Goal: Navigation & Orientation: Find specific page/section

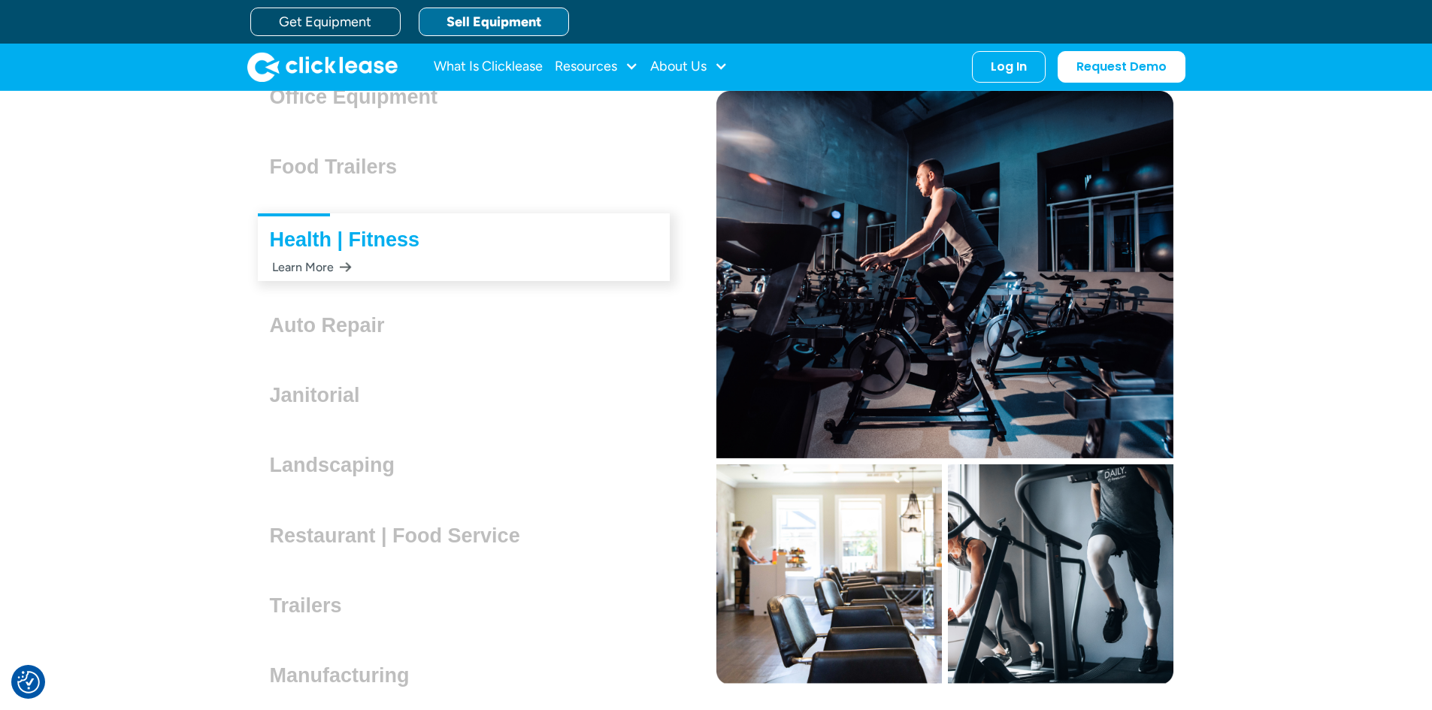
scroll to position [4229, 0]
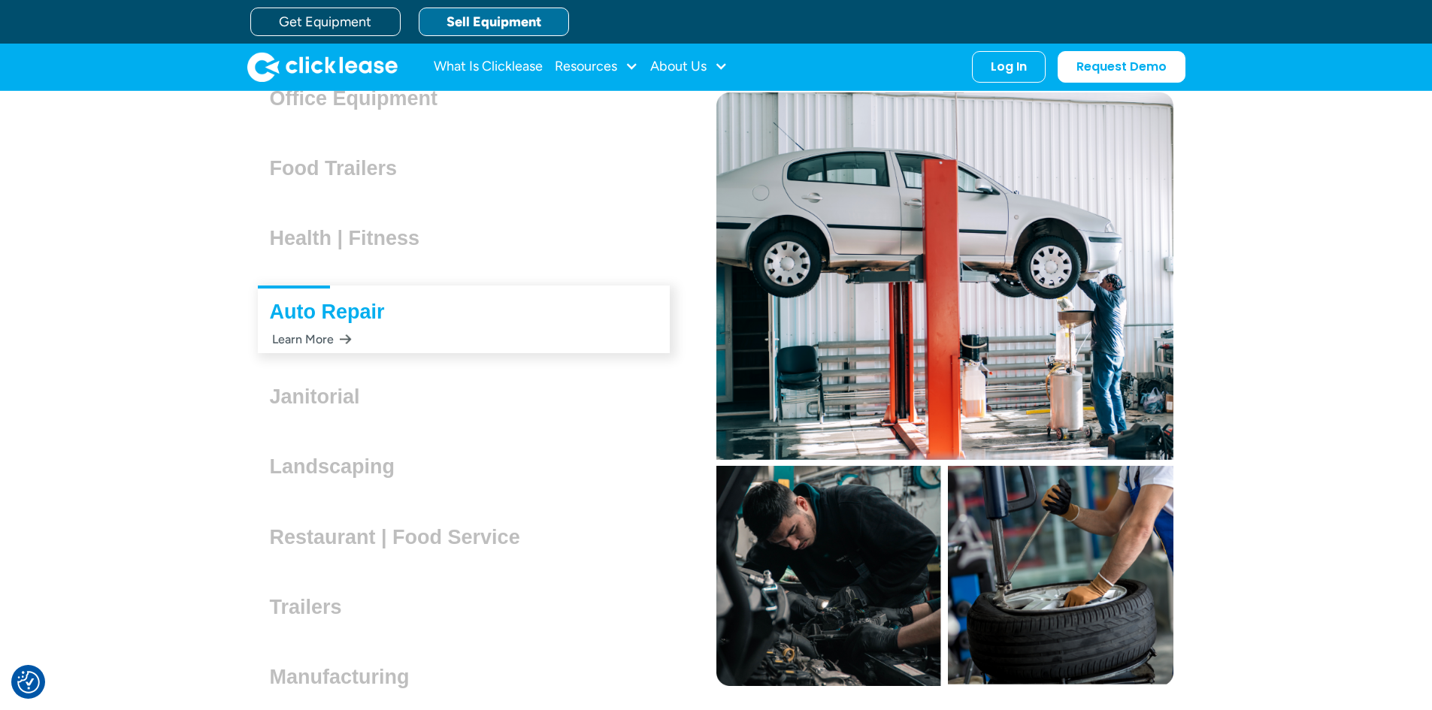
click at [304, 72] on img "home" at bounding box center [322, 67] width 150 height 30
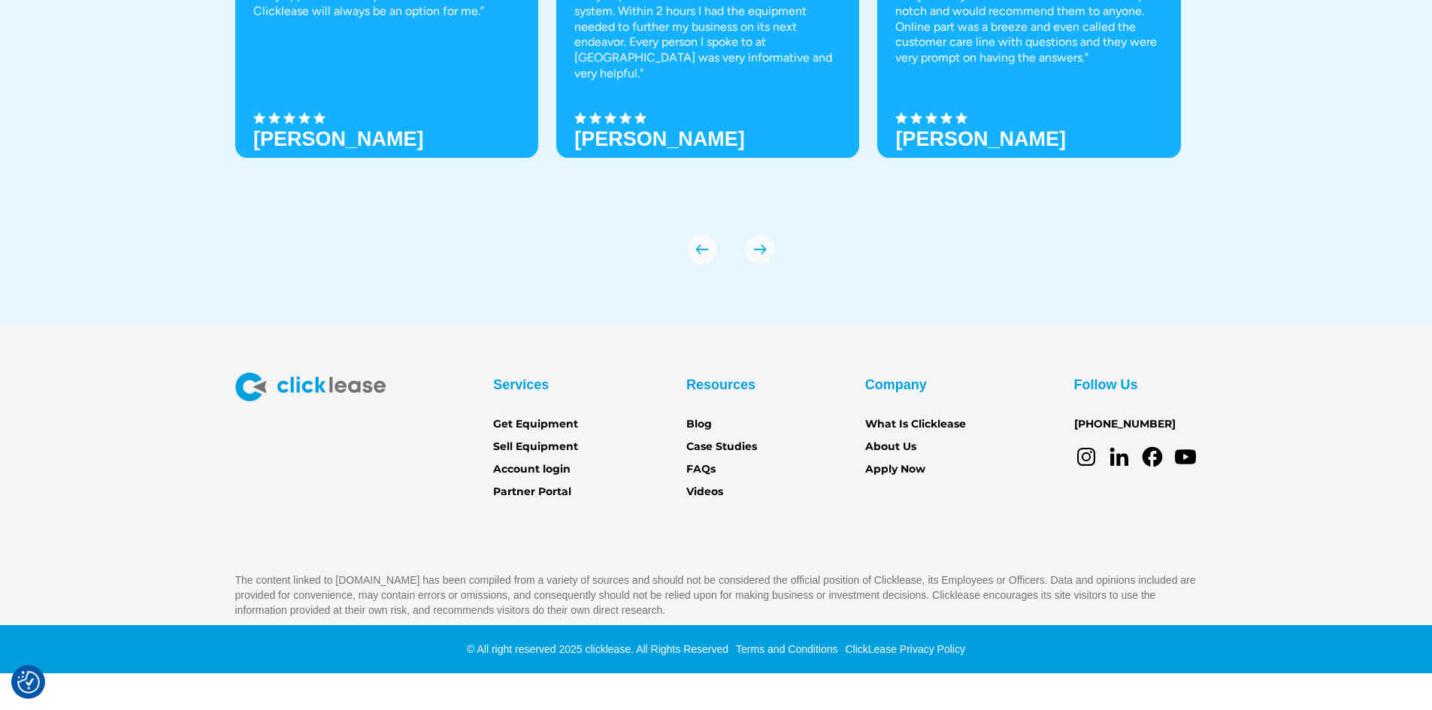
scroll to position [5359, 0]
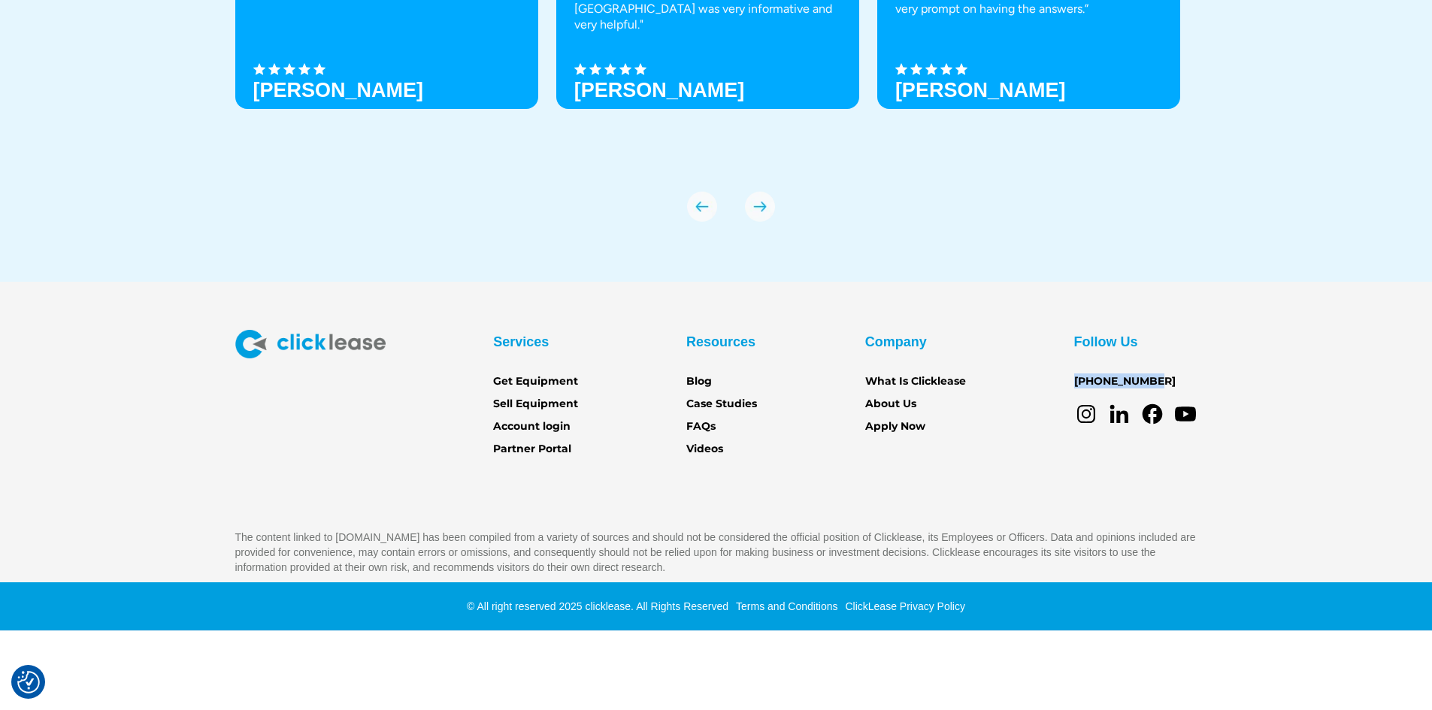
drag, startPoint x: 1156, startPoint y: 378, endPoint x: 1068, endPoint y: 381, distance: 88.8
click at [1068, 381] on div "Services Get Equipment Sell Equipment Account login Partner Portal Resources Bl…" at bounding box center [716, 394] width 962 height 128
copy link "[PHONE_NUMBER]"
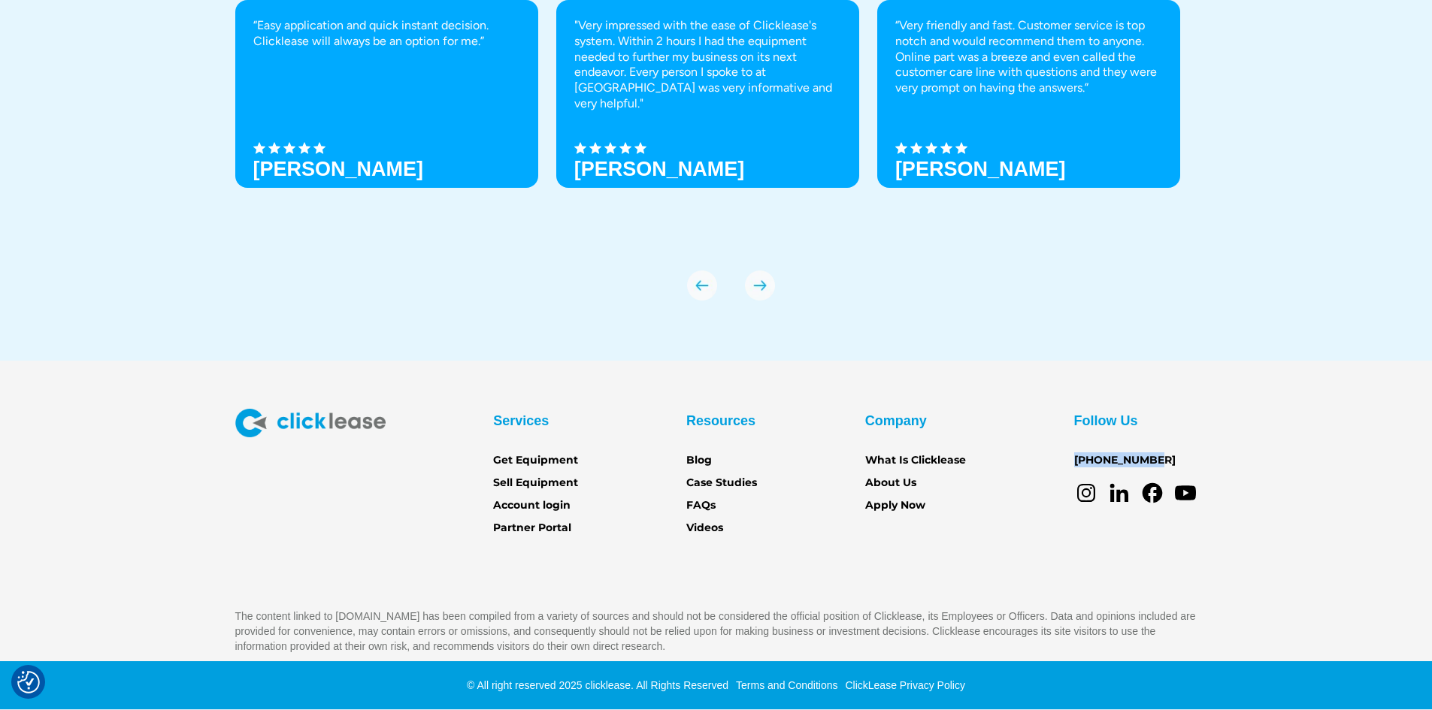
scroll to position [5280, 0]
click at [552, 526] on link "Partner Portal" at bounding box center [532, 528] width 78 height 17
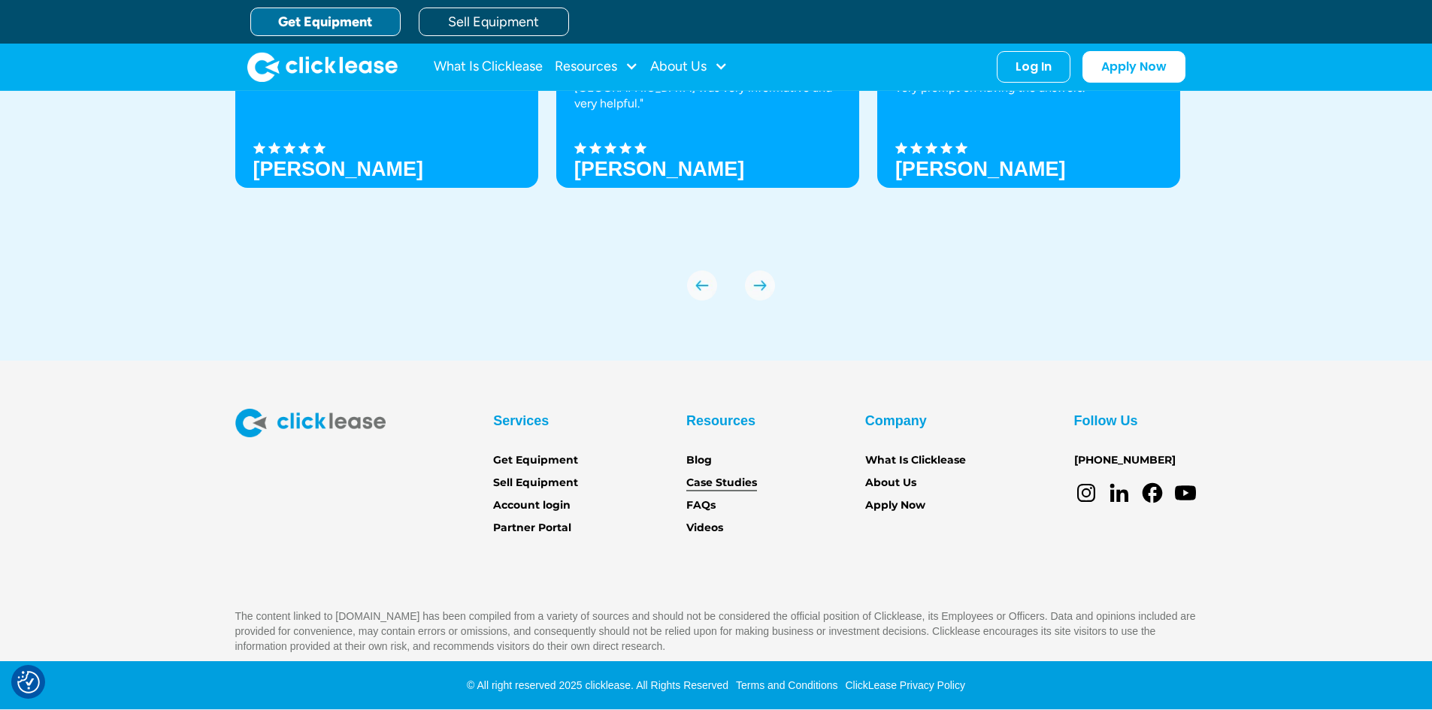
click at [721, 486] on link "Case Studies" at bounding box center [721, 483] width 71 height 17
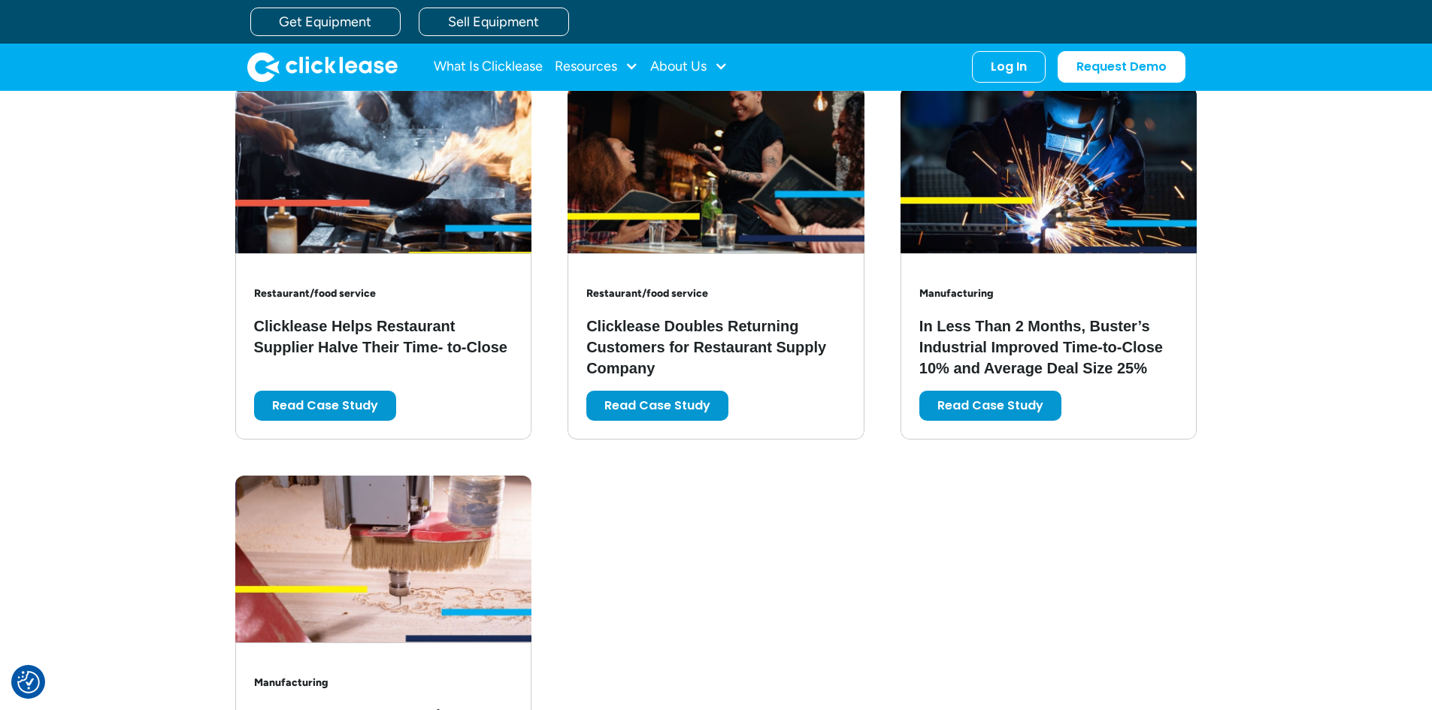
scroll to position [2556, 0]
